Goal: Understand process/instructions: Learn how to perform a task or action

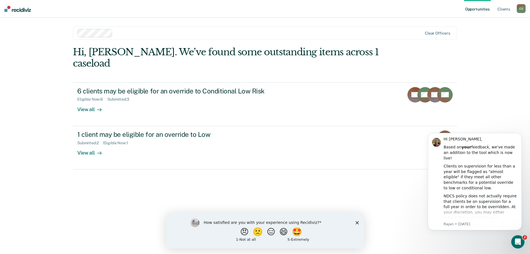
click at [356, 222] on icon "Close survey" at bounding box center [357, 222] width 3 height 3
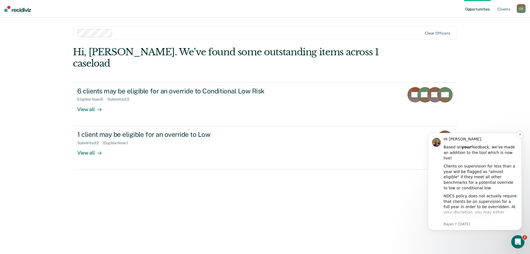
scroll to position [9, 0]
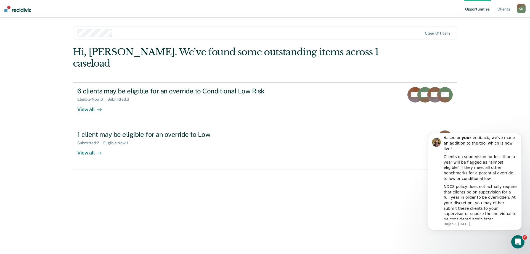
click at [416, 207] on div "Hi, [PERSON_NAME]. We’ve found some outstanding items across 1 caseload 6 clien…" at bounding box center [265, 142] width 384 height 192
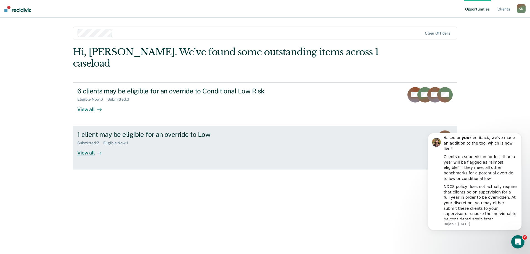
click at [411, 145] on link "1 client may be eligible for an override to Low Submitted : 2 Eligible Now : 1 …" at bounding box center [265, 147] width 384 height 43
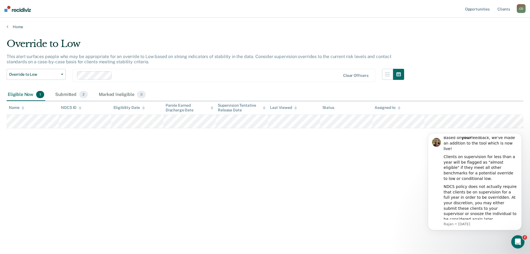
click at [17, 12] on img at bounding box center [17, 9] width 26 height 6
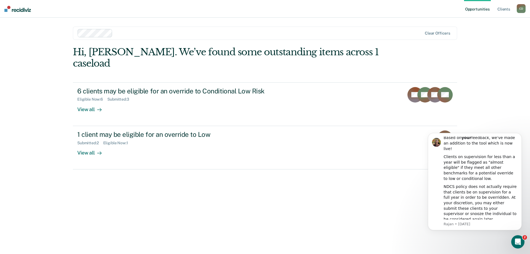
click at [520, 9] on div "C D" at bounding box center [521, 8] width 9 height 9
click at [507, 8] on link "Client s" at bounding box center [503, 9] width 15 height 18
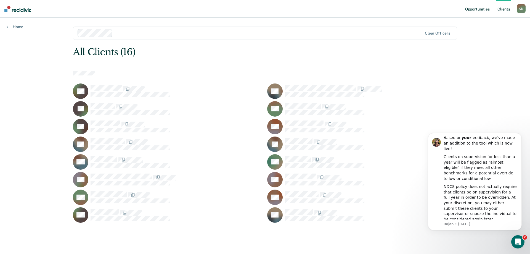
click at [471, 10] on link "Opportunities" at bounding box center [477, 9] width 27 height 18
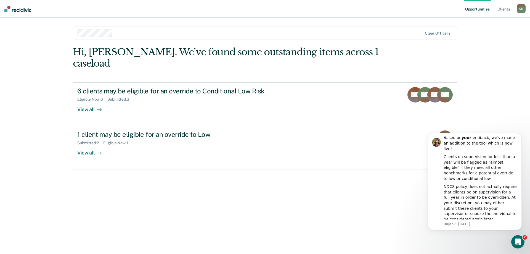
click at [20, 10] on img at bounding box center [17, 9] width 26 height 6
click at [522, 240] on div "Open Intercom Messenger" at bounding box center [517, 241] width 18 height 18
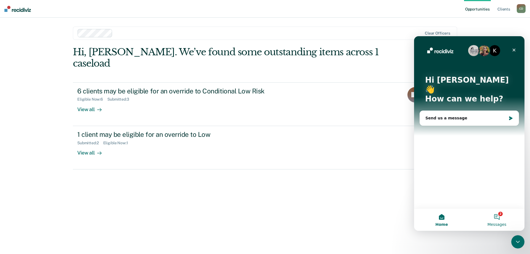
click at [497, 219] on button "2 Messages" at bounding box center [496, 219] width 55 height 22
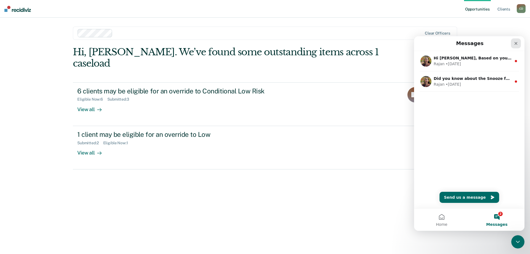
click at [518, 43] on icon "Close" at bounding box center [516, 43] width 4 height 4
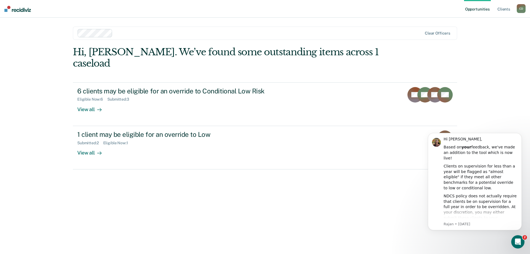
click at [453, 243] on div "Opportunities Client s [PERSON_NAME], [PERSON_NAME] Profile How it works Log Ou…" at bounding box center [265, 127] width 530 height 254
click at [516, 9] on ul "Opportunities Client s" at bounding box center [490, 9] width 53 height 18
click at [520, 7] on div "C D" at bounding box center [521, 8] width 9 height 9
click at [486, 29] on link "How it works" at bounding box center [499, 29] width 44 height 5
